Goal: Transaction & Acquisition: Obtain resource

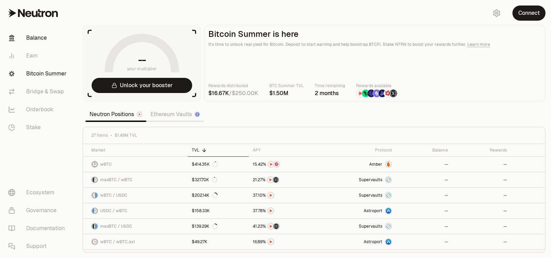
click at [35, 40] on link "Balance" at bounding box center [39, 38] width 72 height 18
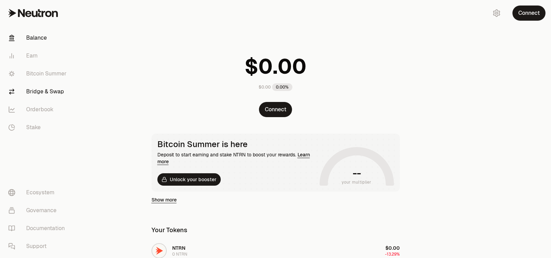
click at [47, 90] on link "Bridge & Swap" at bounding box center [39, 92] width 72 height 18
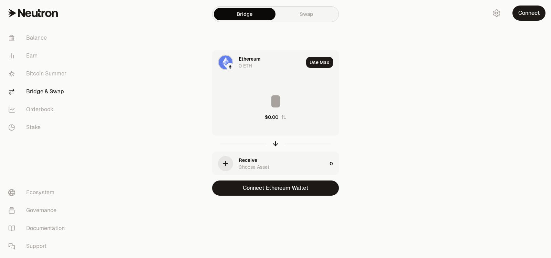
click at [276, 165] on div "Receive Choose Asset" at bounding box center [283, 164] width 88 height 14
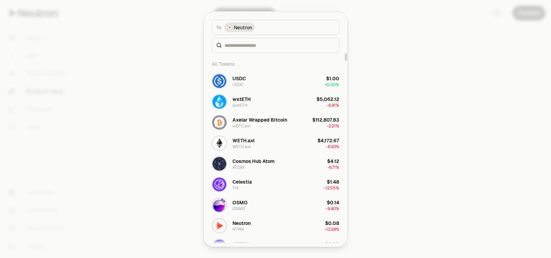
click at [394, 115] on div at bounding box center [275, 129] width 551 height 258
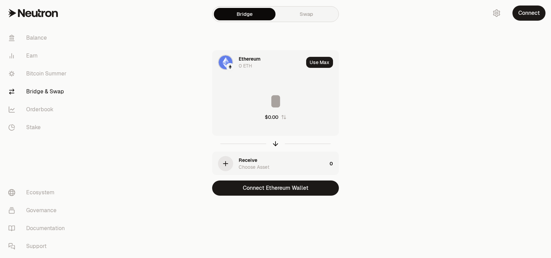
click at [306, 14] on link "Swap" at bounding box center [307, 14] width 62 height 12
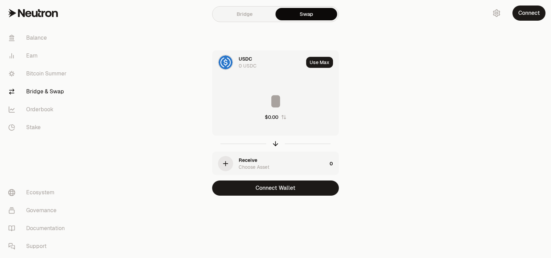
click at [258, 14] on link "Bridge" at bounding box center [245, 14] width 62 height 12
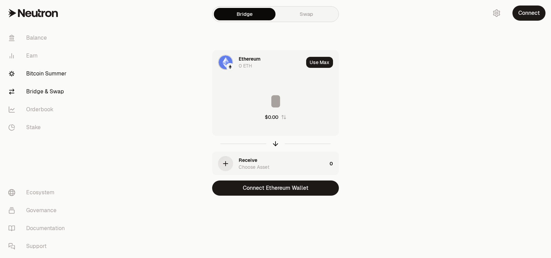
click at [39, 73] on link "Bitcoin Summer" at bounding box center [39, 74] width 72 height 18
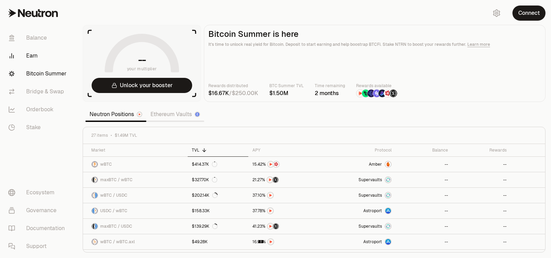
click at [31, 55] on link "Earn" at bounding box center [39, 56] width 72 height 18
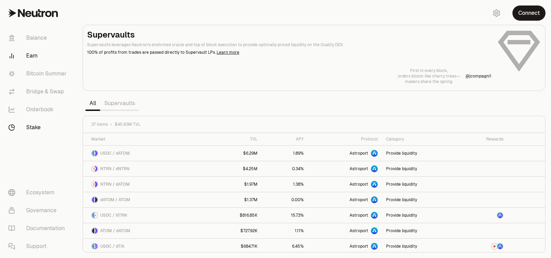
click at [40, 125] on link "Stake" at bounding box center [39, 128] width 72 height 18
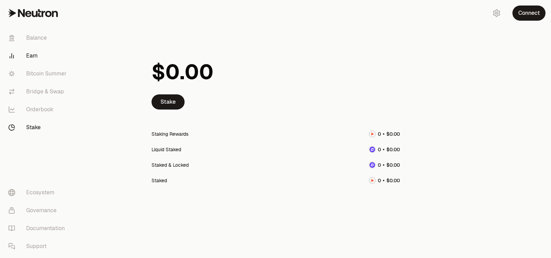
click at [31, 55] on link "Earn" at bounding box center [39, 56] width 72 height 18
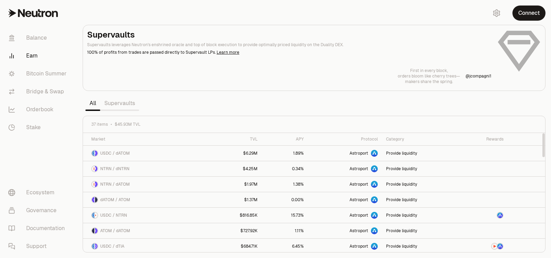
click at [128, 104] on link "Supervaults" at bounding box center [119, 103] width 39 height 14
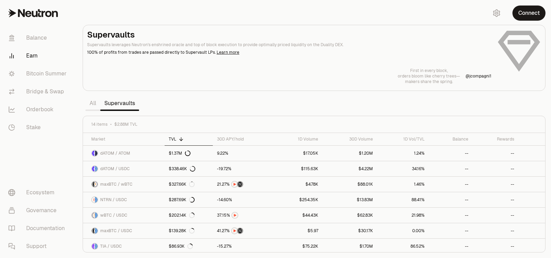
click at [102, 103] on link "Supervaults" at bounding box center [119, 103] width 39 height 14
click at [94, 103] on link "All" at bounding box center [92, 103] width 15 height 14
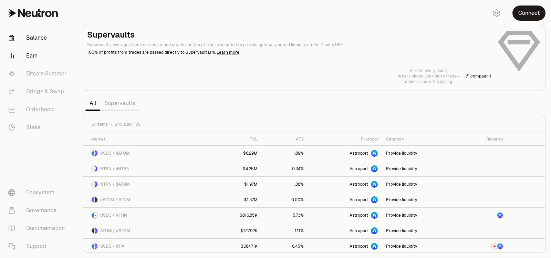
click at [36, 41] on link "Balance" at bounding box center [39, 38] width 72 height 18
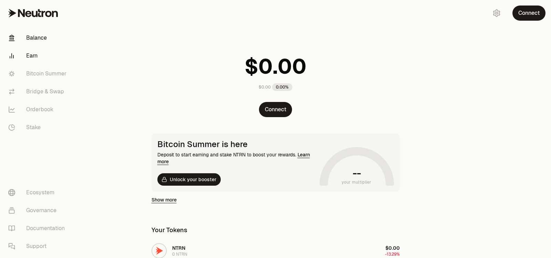
click at [35, 56] on link "Earn" at bounding box center [39, 56] width 72 height 18
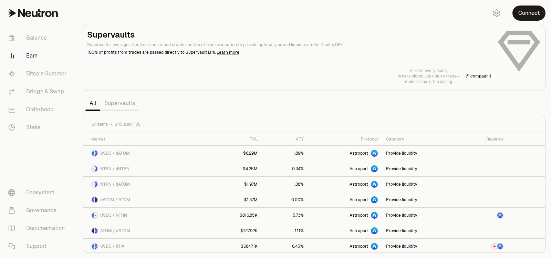
click at [120, 105] on link "Supervaults" at bounding box center [119, 103] width 39 height 14
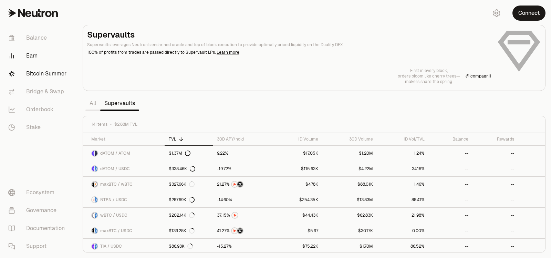
click at [47, 74] on link "Bitcoin Summer" at bounding box center [39, 74] width 72 height 18
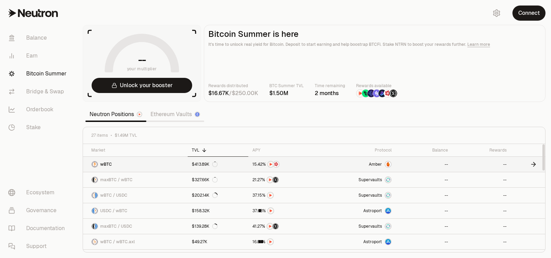
click at [136, 163] on link "wBTC" at bounding box center [135, 164] width 105 height 15
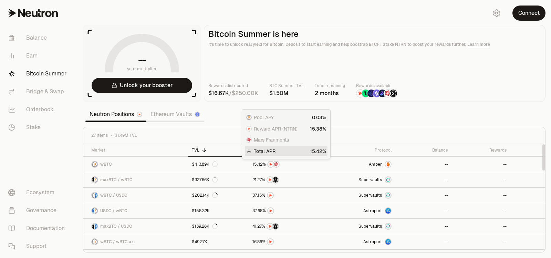
click at [259, 151] on span "Total APR" at bounding box center [265, 151] width 22 height 7
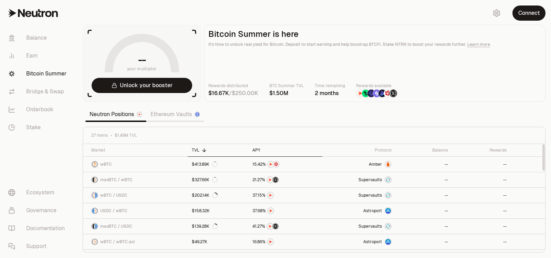
click at [259, 148] on div "APY" at bounding box center [286, 150] width 66 height 6
click at [153, 164] on link "maxBTC / USDC" at bounding box center [135, 164] width 105 height 15
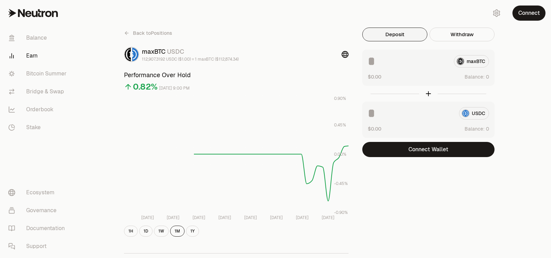
click at [476, 62] on div "maxBTC" at bounding box center [428, 61] width 121 height 12
